Goal: Information Seeking & Learning: Understand process/instructions

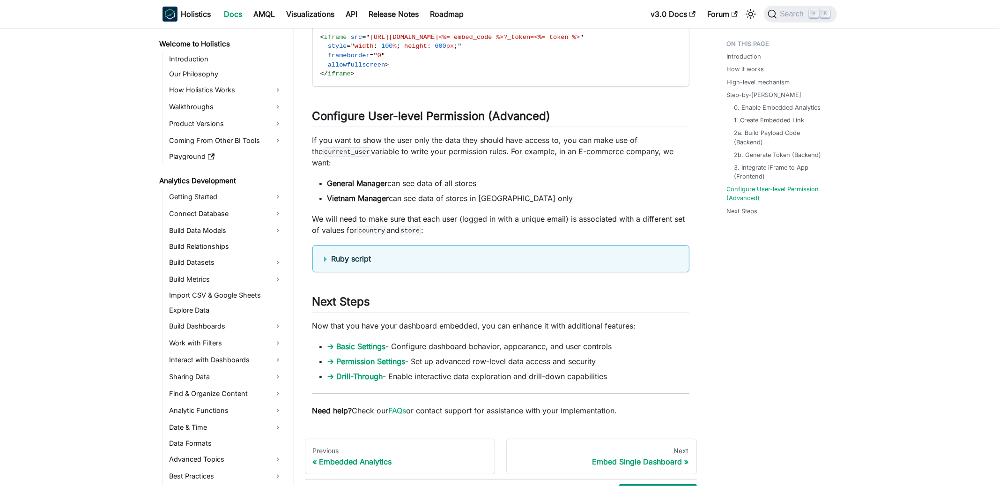
scroll to position [879, 0]
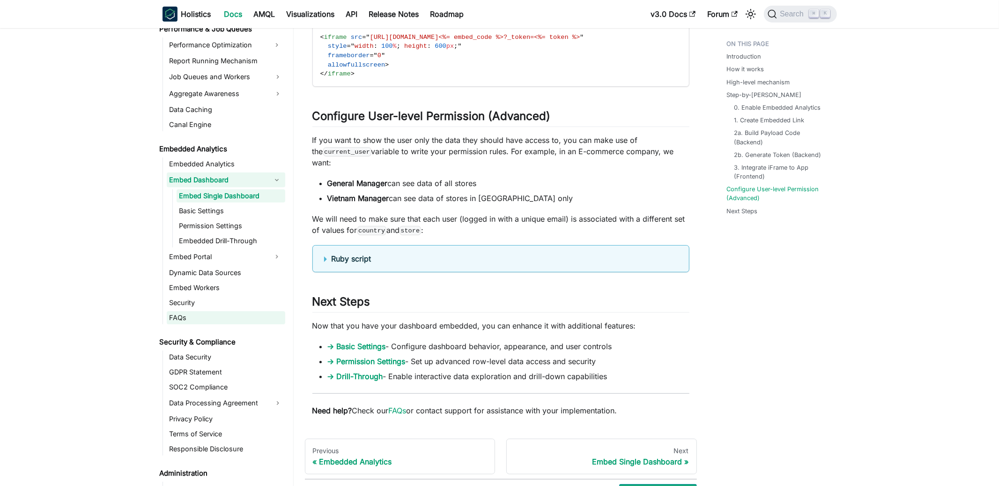
click at [197, 318] on link "FAQs" at bounding box center [226, 317] width 119 height 13
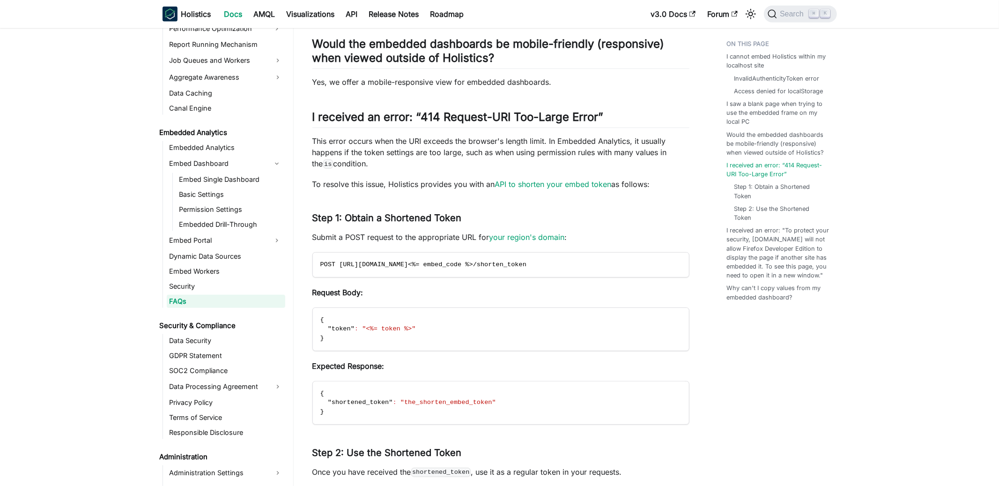
scroll to position [875, 0]
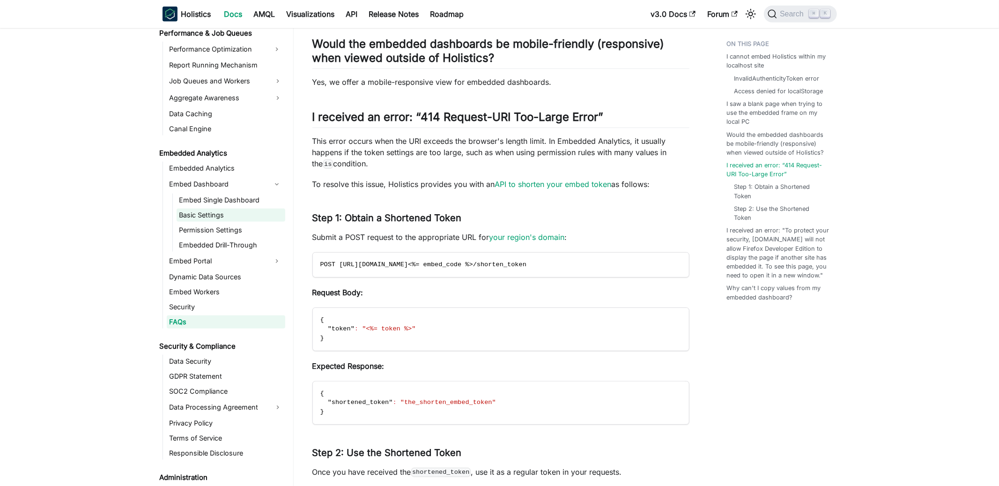
click at [232, 218] on link "Basic Settings" at bounding box center [231, 214] width 109 height 13
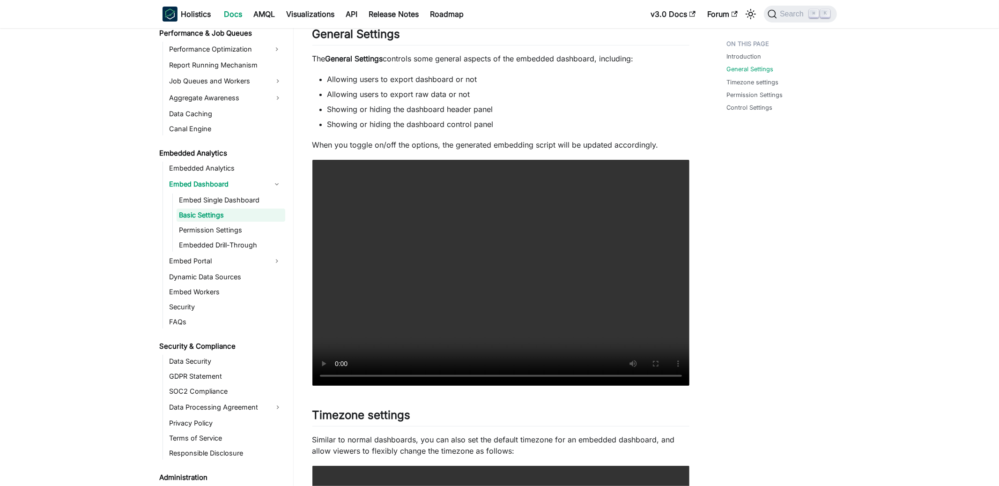
scroll to position [875, 0]
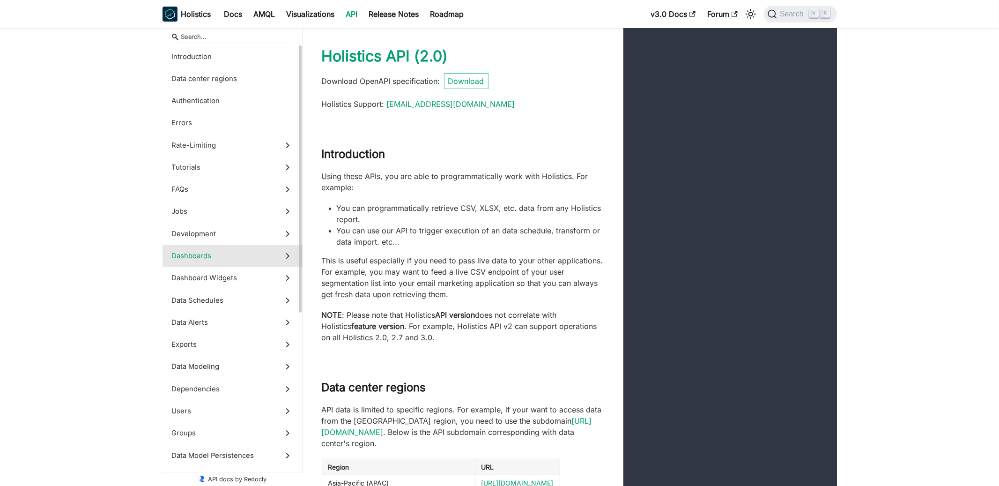
click at [245, 251] on span "Dashboards" at bounding box center [224, 256] width 104 height 10
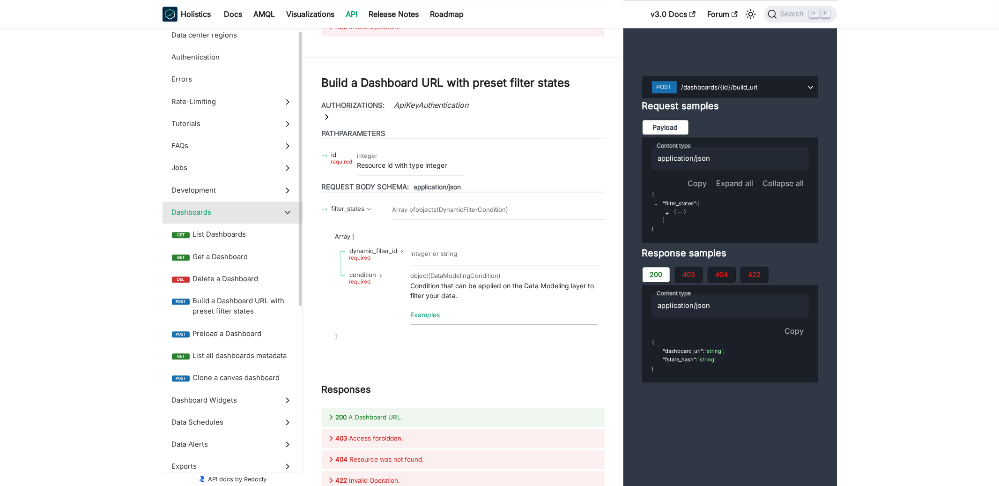
scroll to position [20, 0]
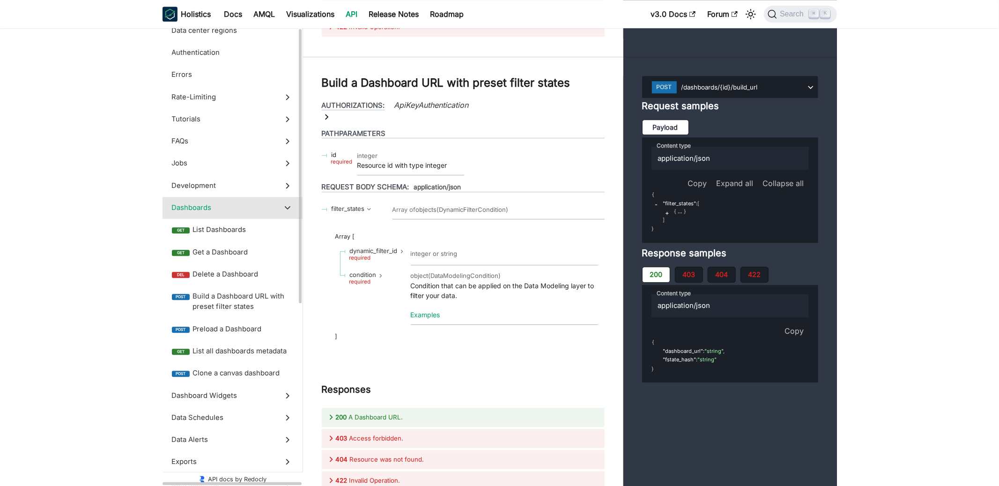
click at [245, 251] on span "Get a Dashboard" at bounding box center [243, 252] width 101 height 10
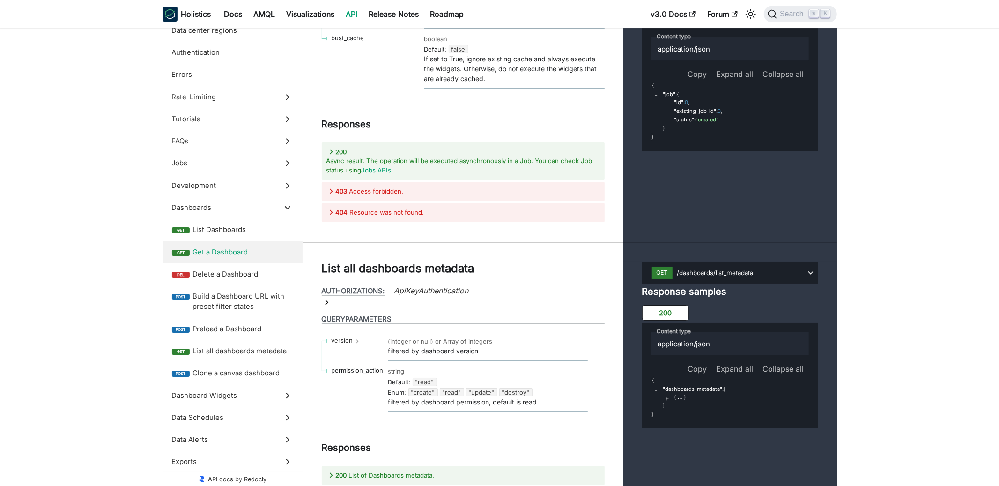
scroll to position [17816, 0]
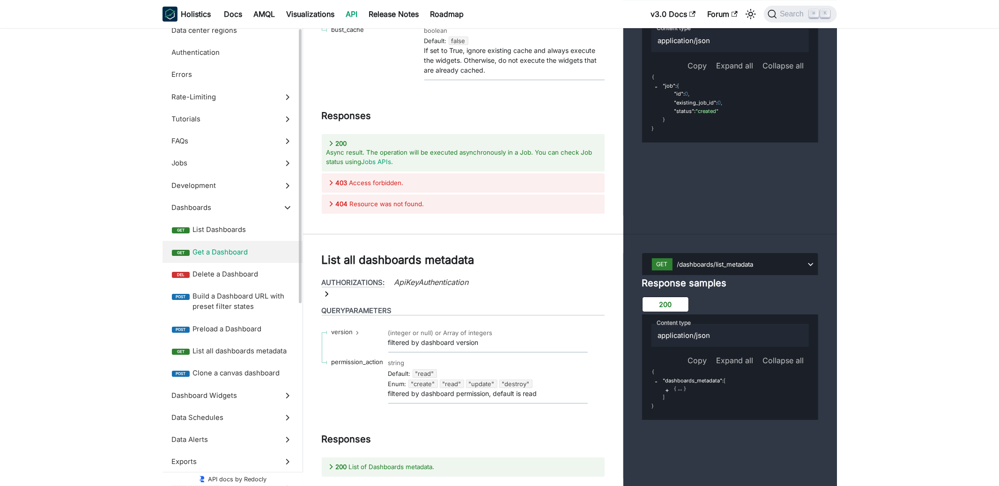
scroll to position [20, 0]
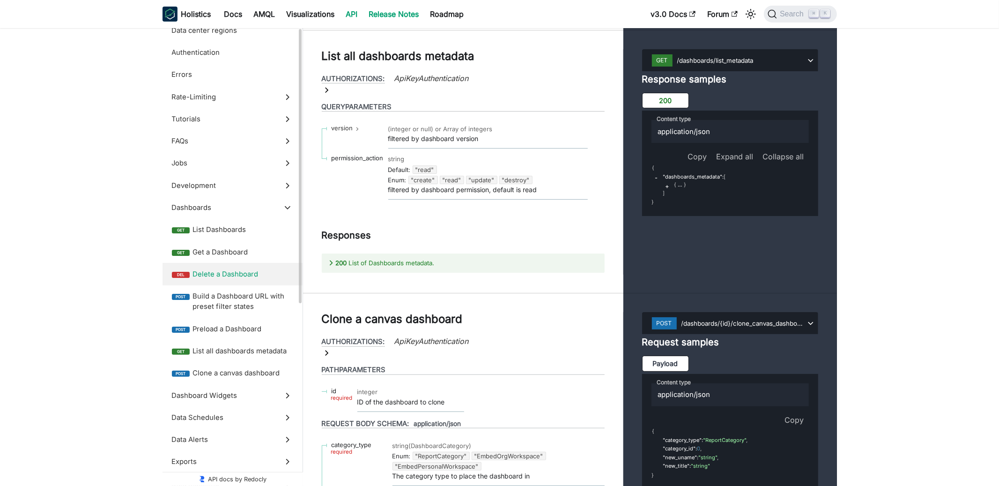
scroll to position [20, 0]
